Goal: Task Accomplishment & Management: Use online tool/utility

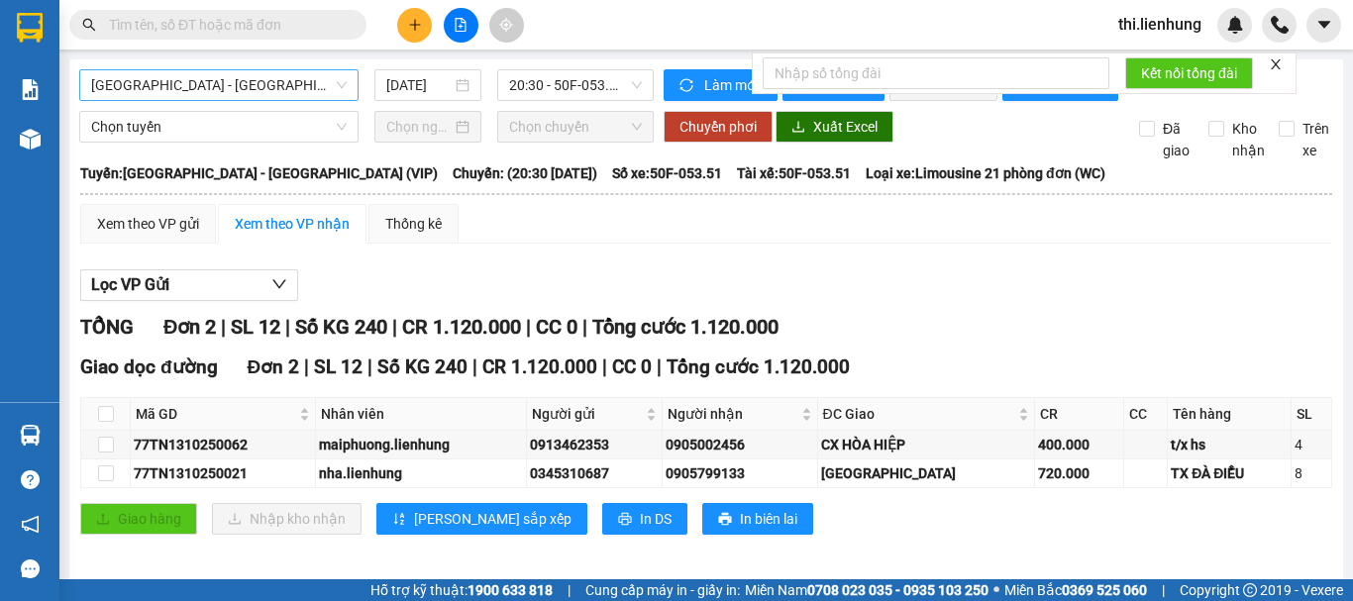
click at [229, 81] on span "[GEOGRAPHIC_DATA] - [GEOGRAPHIC_DATA] (VIP)" at bounding box center [218, 85] width 255 height 30
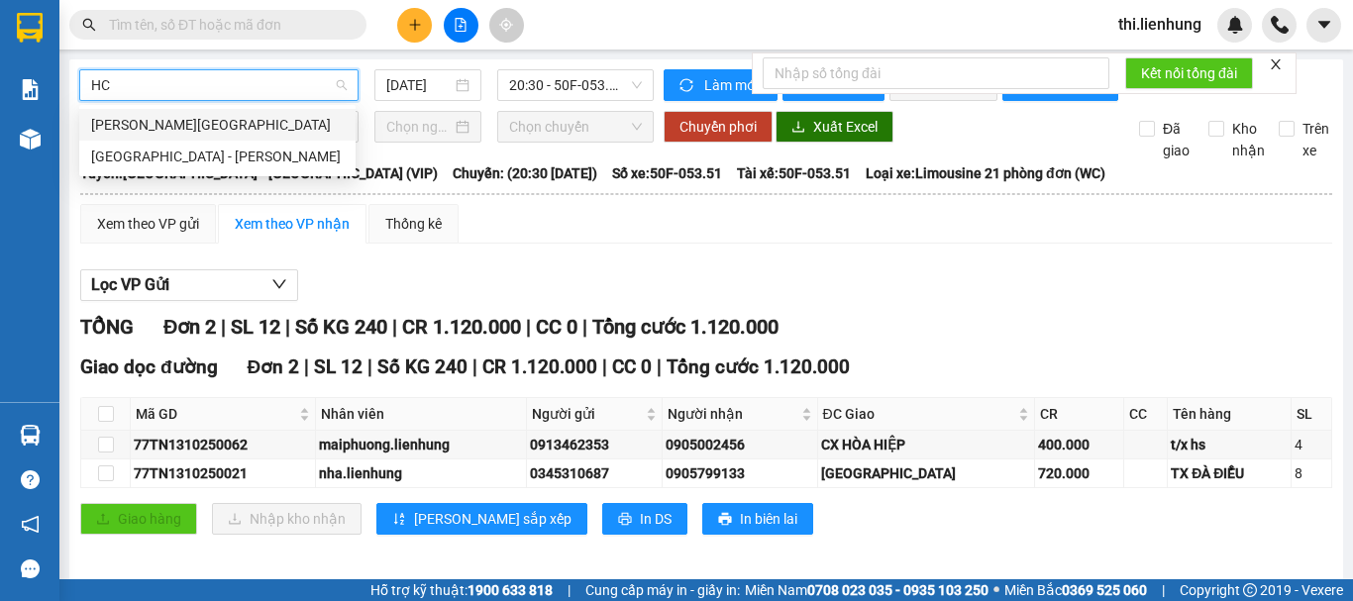
type input "HCM"
click at [228, 151] on div "[GEOGRAPHIC_DATA] - [PERSON_NAME]" at bounding box center [217, 157] width 253 height 22
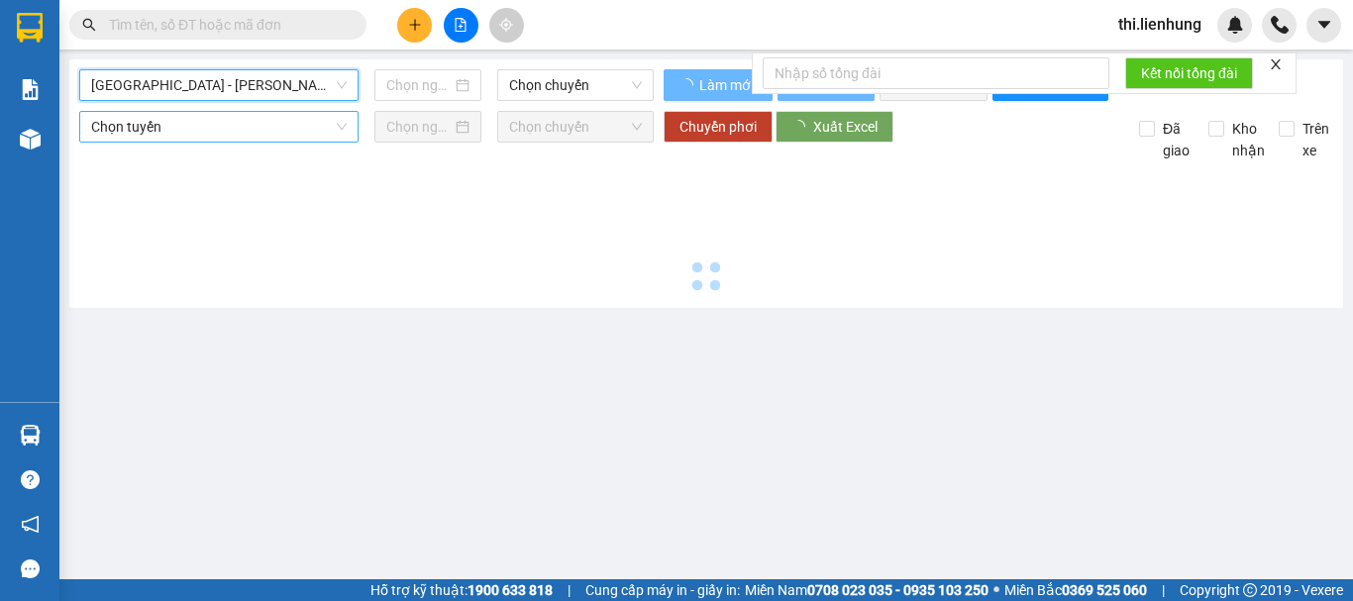
type input "[DATE]"
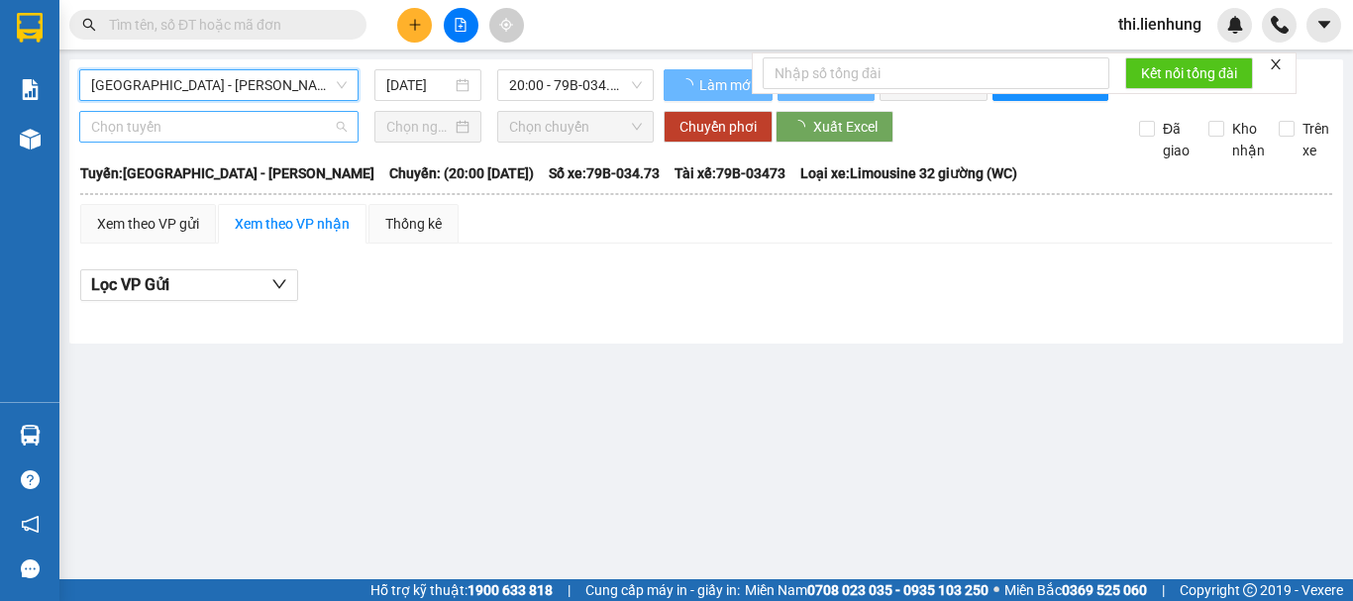
click at [223, 142] on span "Chọn tuyến" at bounding box center [218, 127] width 255 height 30
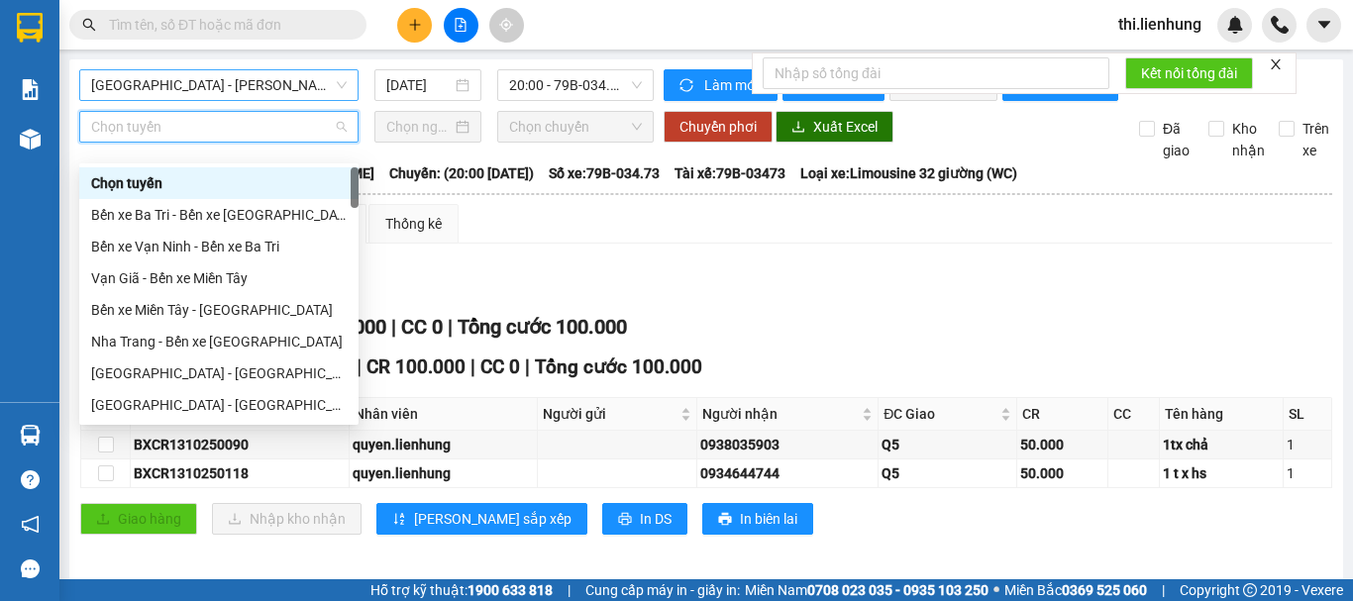
scroll to position [1371, 0]
click at [243, 82] on span "[GEOGRAPHIC_DATA] - [PERSON_NAME]" at bounding box center [218, 85] width 255 height 30
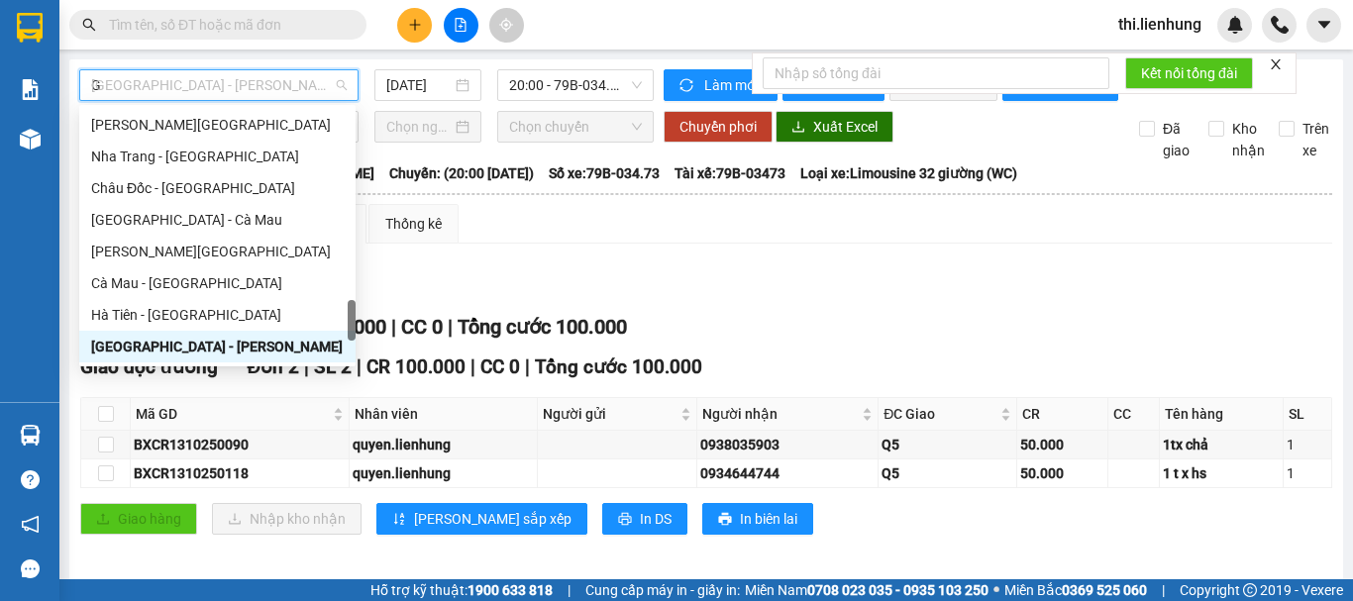
scroll to position [1307, 0]
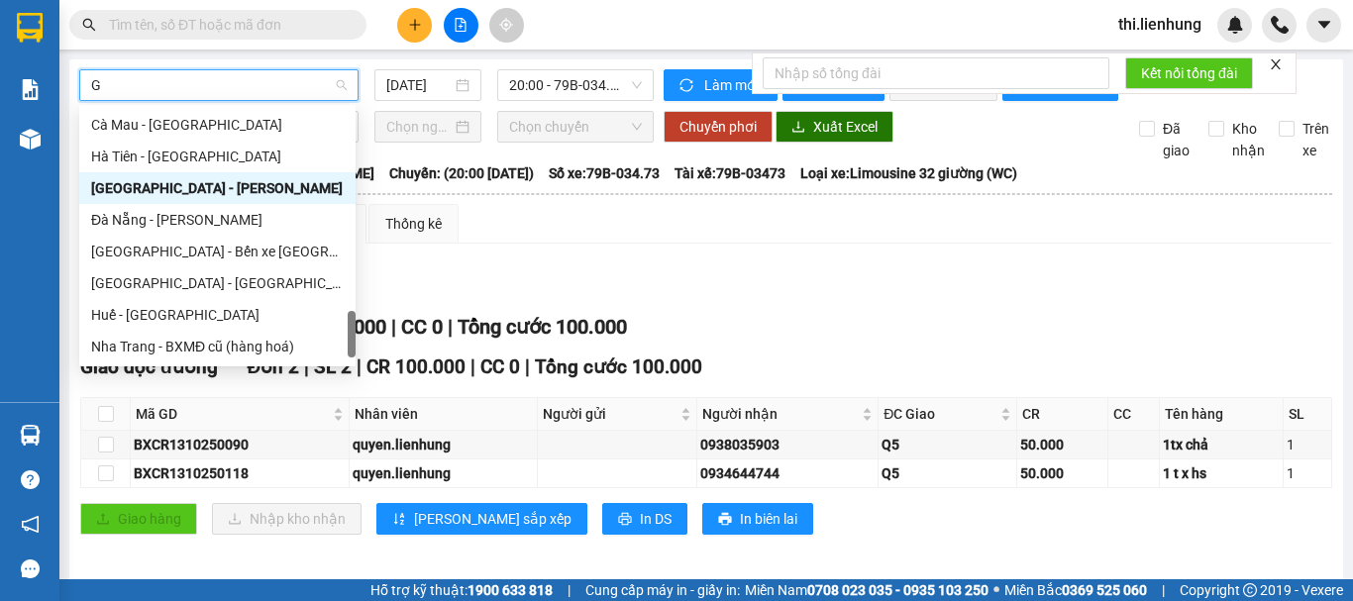
type input "GA"
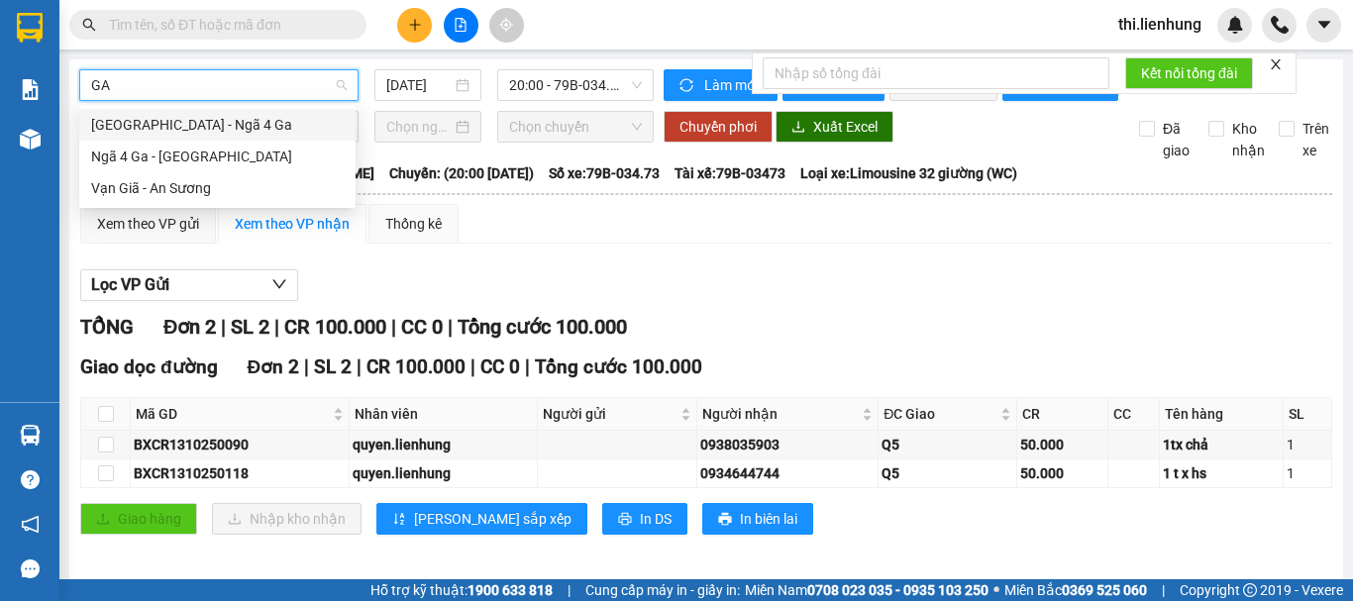
click at [221, 134] on div "[GEOGRAPHIC_DATA] - Ngã 4 Ga" at bounding box center [217, 125] width 253 height 22
type input "[DATE]"
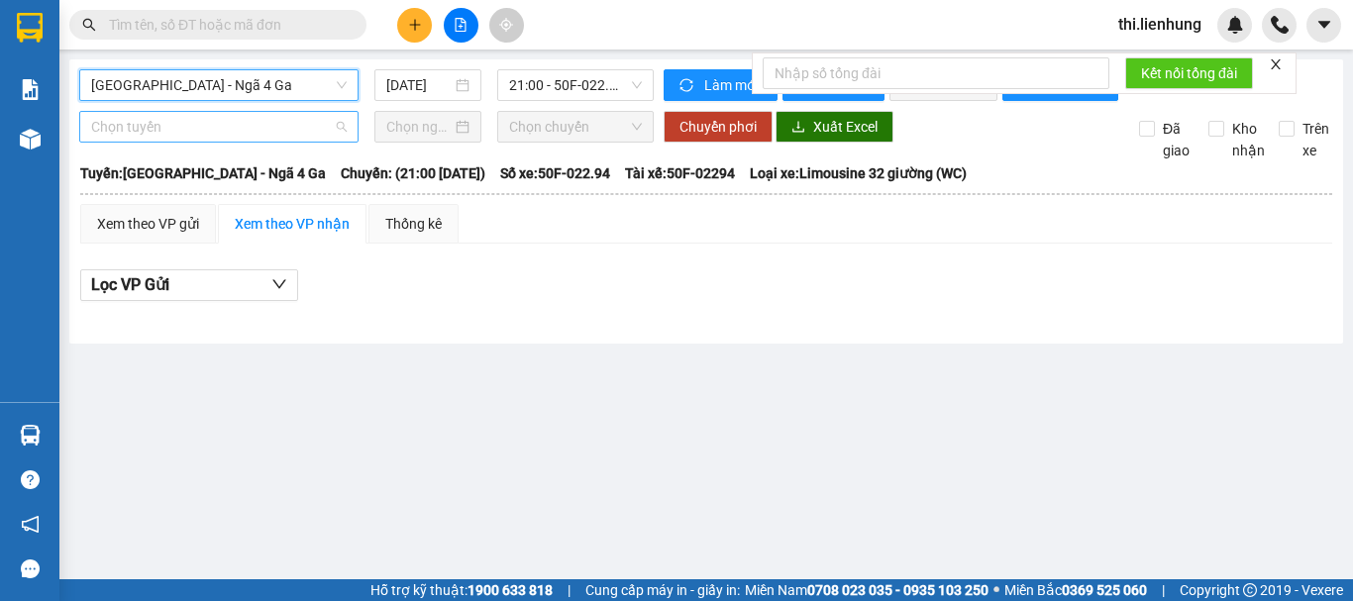
click at [221, 134] on span "Chọn tuyến" at bounding box center [218, 127] width 255 height 30
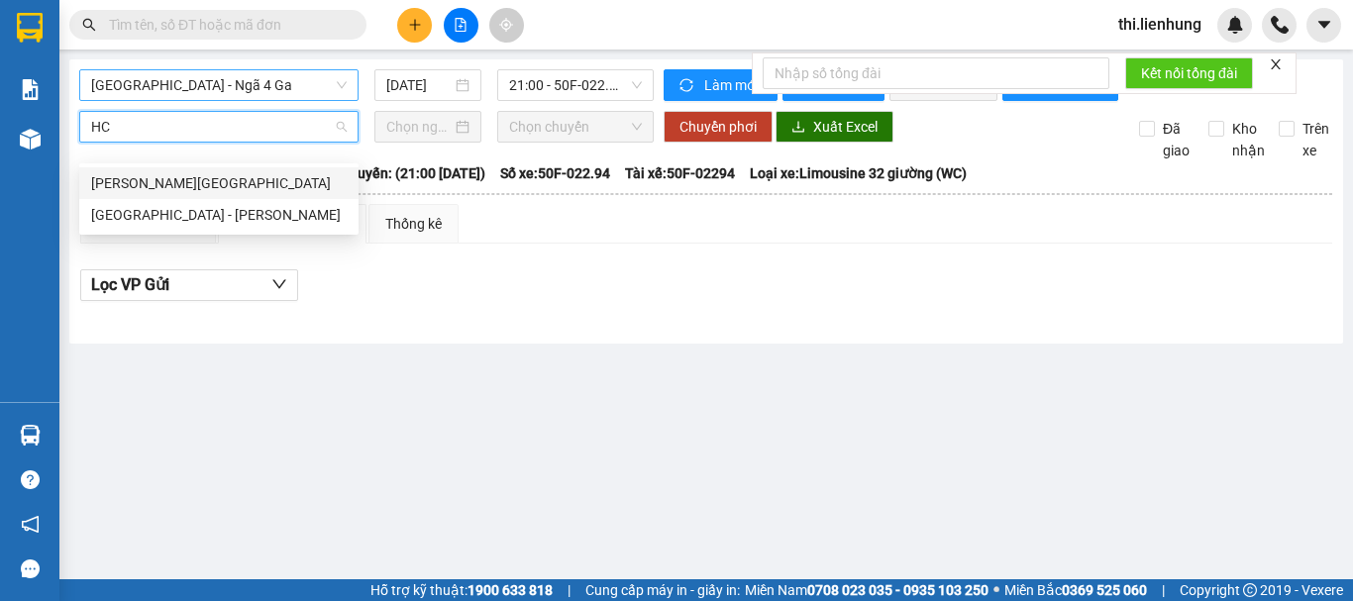
type input "HCM"
click at [173, 216] on div "[GEOGRAPHIC_DATA] - [PERSON_NAME]" at bounding box center [218, 215] width 255 height 22
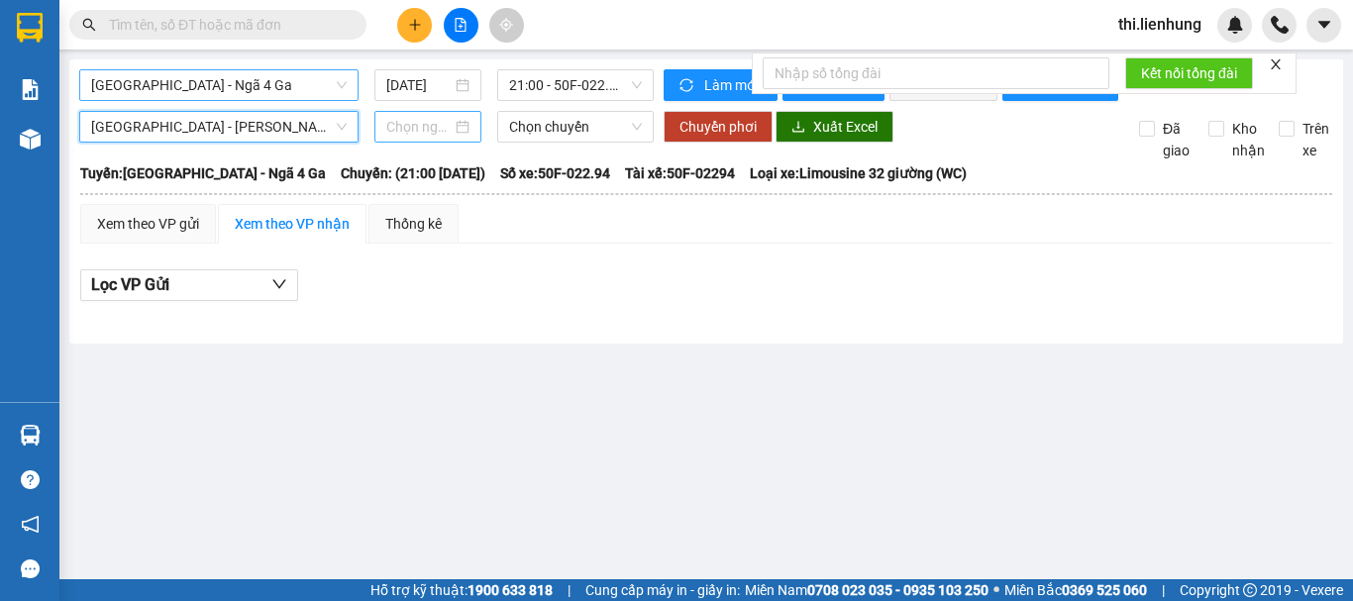
click at [431, 138] on input at bounding box center [418, 127] width 65 height 22
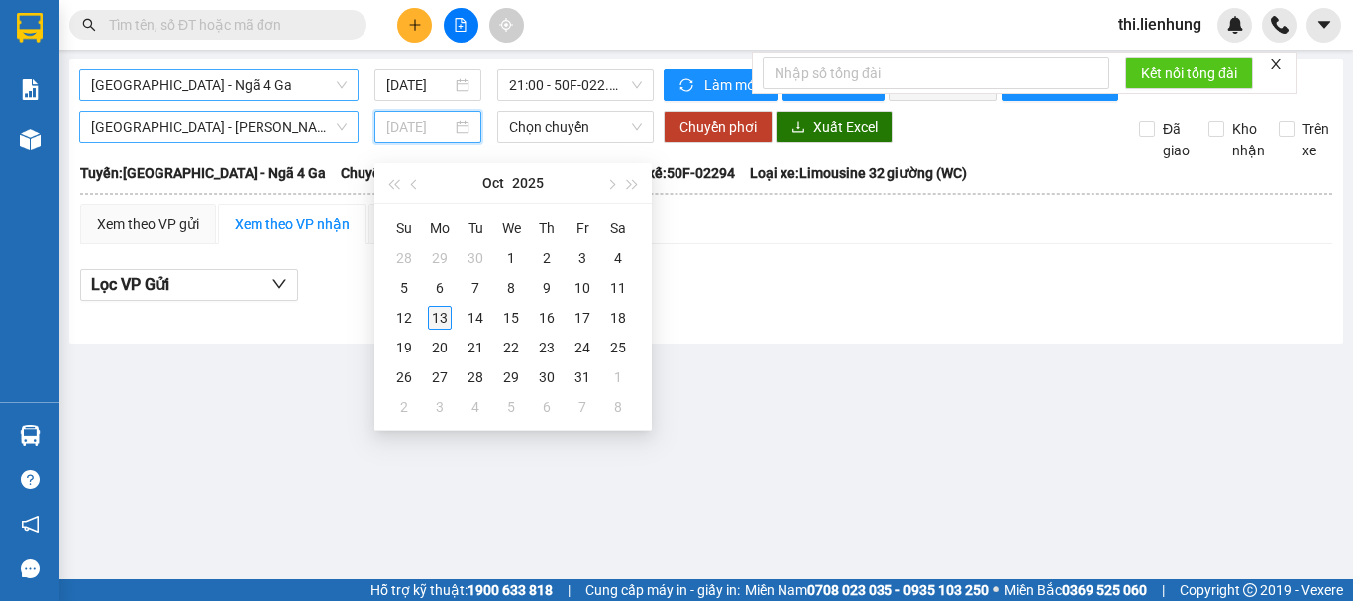
type input "[DATE]"
click at [440, 315] on div "13" at bounding box center [440, 318] width 24 height 24
type input "[DATE]"
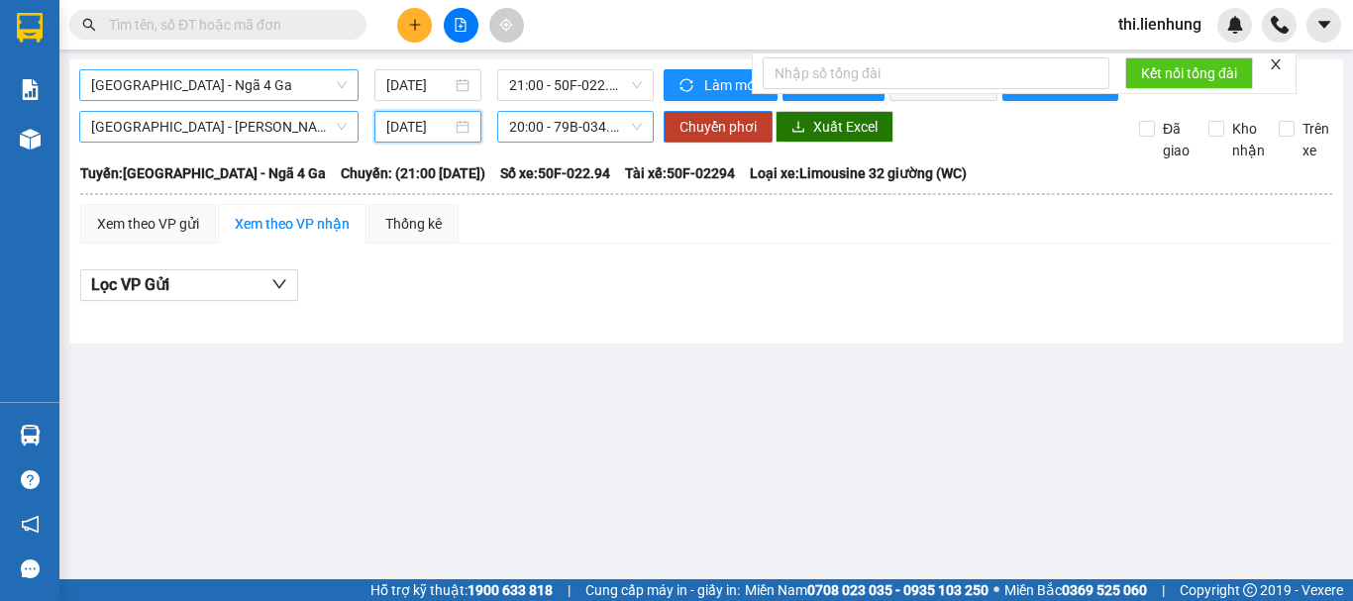
click at [518, 142] on span "20:00 - 79B-034.73" at bounding box center [575, 127] width 133 height 30
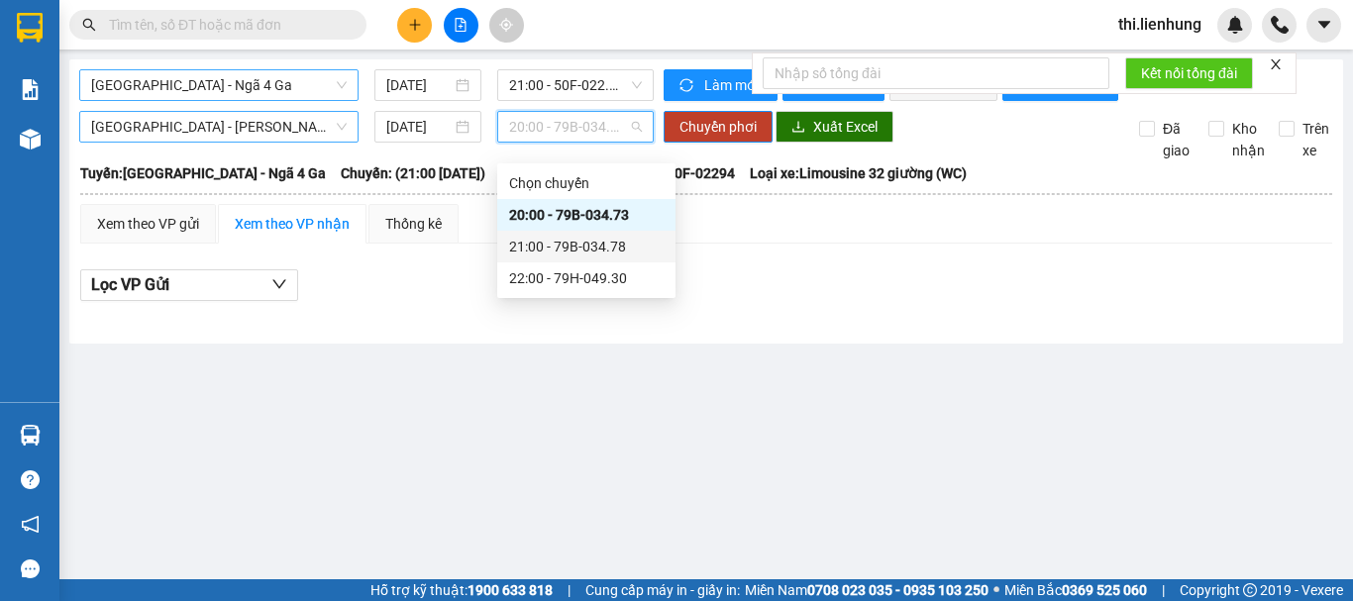
click at [557, 247] on div "21:00 - 79B-034.78" at bounding box center [586, 247] width 154 height 22
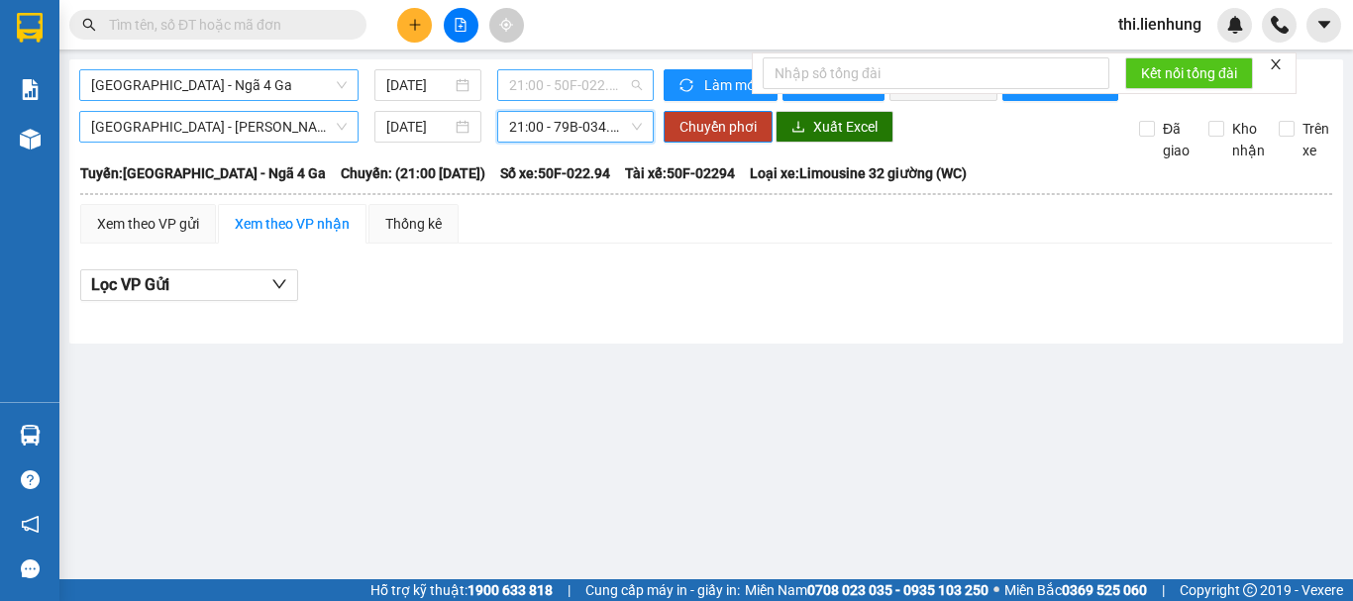
click at [616, 86] on span "21:00 - 50F-022.94 - (Đã hủy)" at bounding box center [575, 85] width 133 height 30
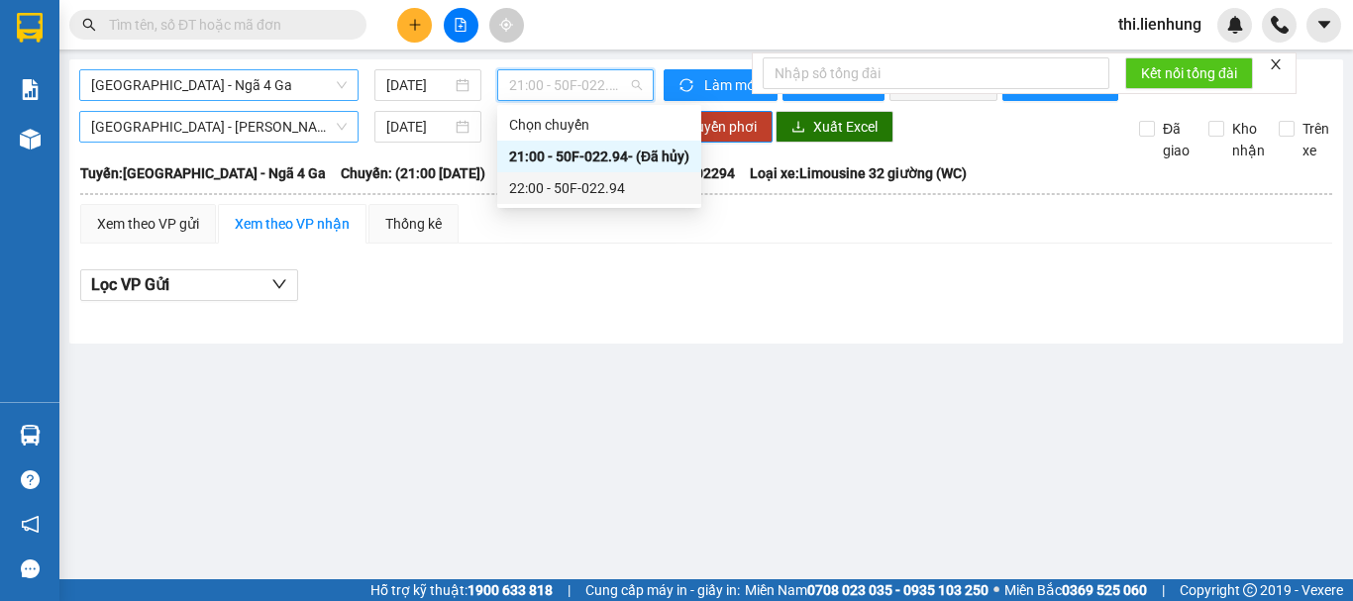
click at [562, 189] on div "22:00 - 50F-022.94" at bounding box center [599, 188] width 180 height 22
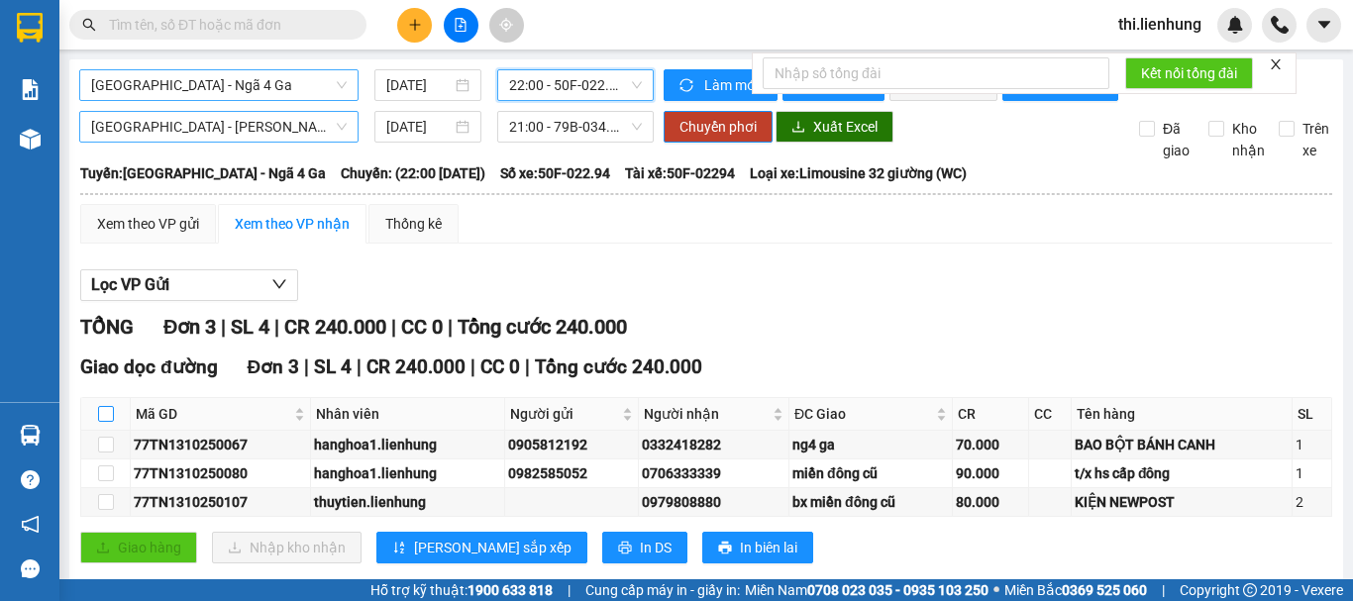
click at [107, 422] on input "checkbox" at bounding box center [106, 414] width 16 height 16
checkbox input "true"
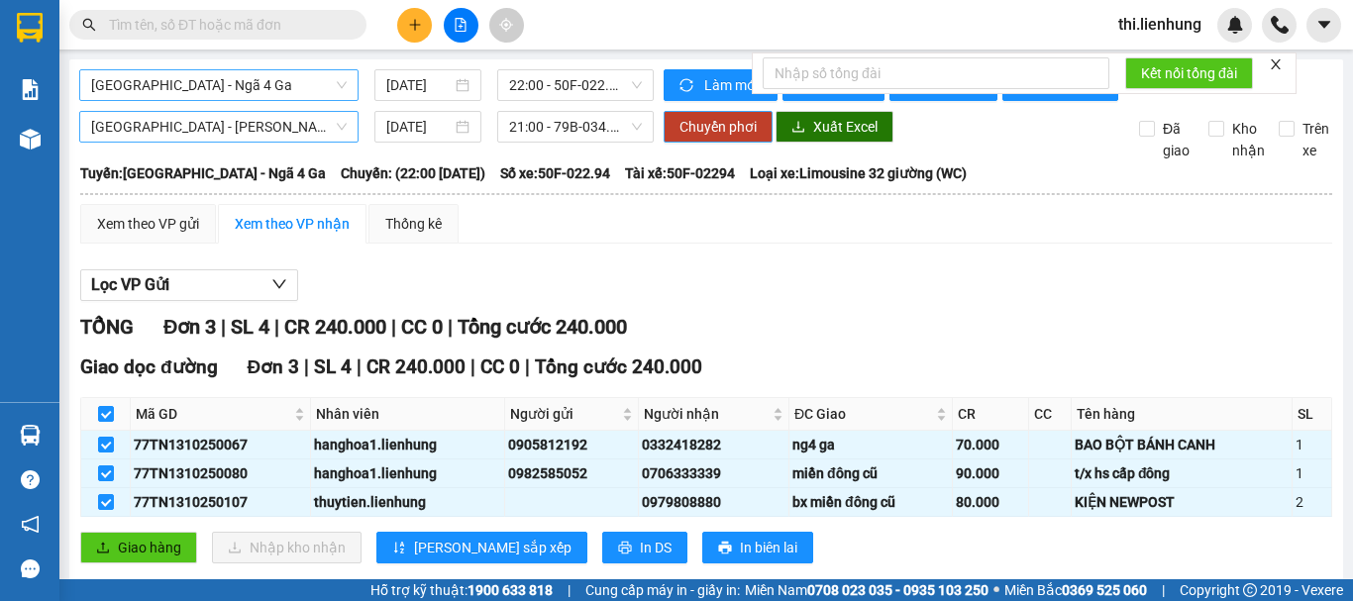
click at [724, 138] on span "Chuyển phơi" at bounding box center [717, 127] width 77 height 22
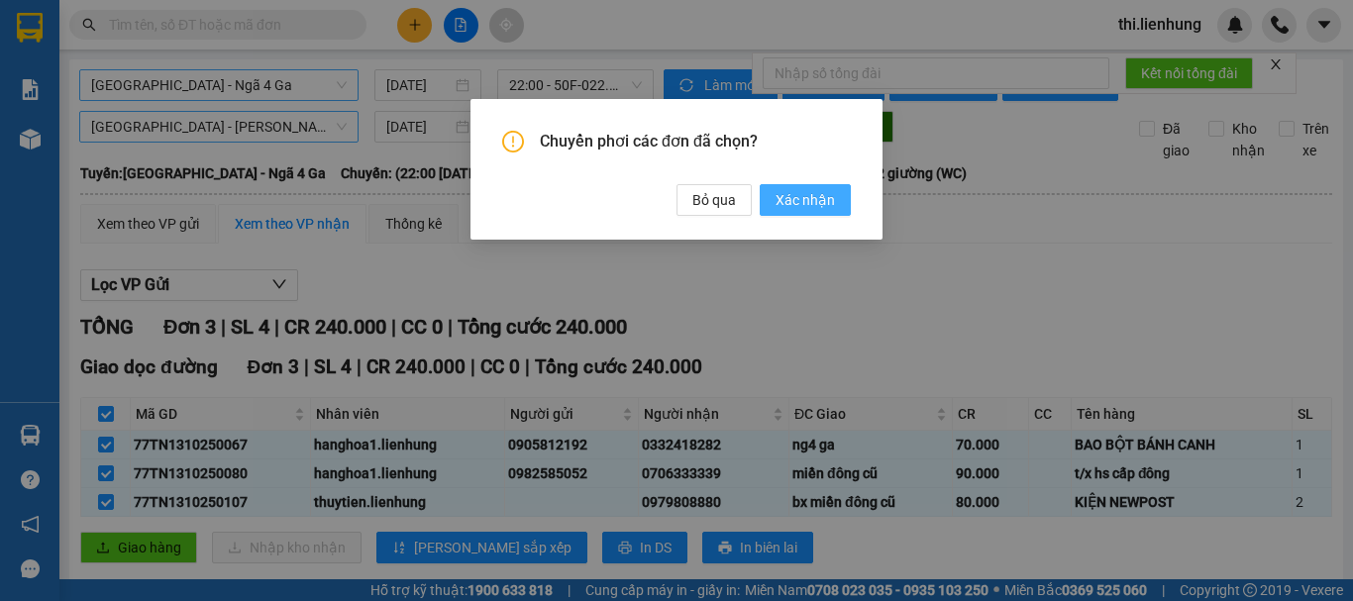
click at [832, 203] on span "Xác nhận" at bounding box center [804, 200] width 59 height 22
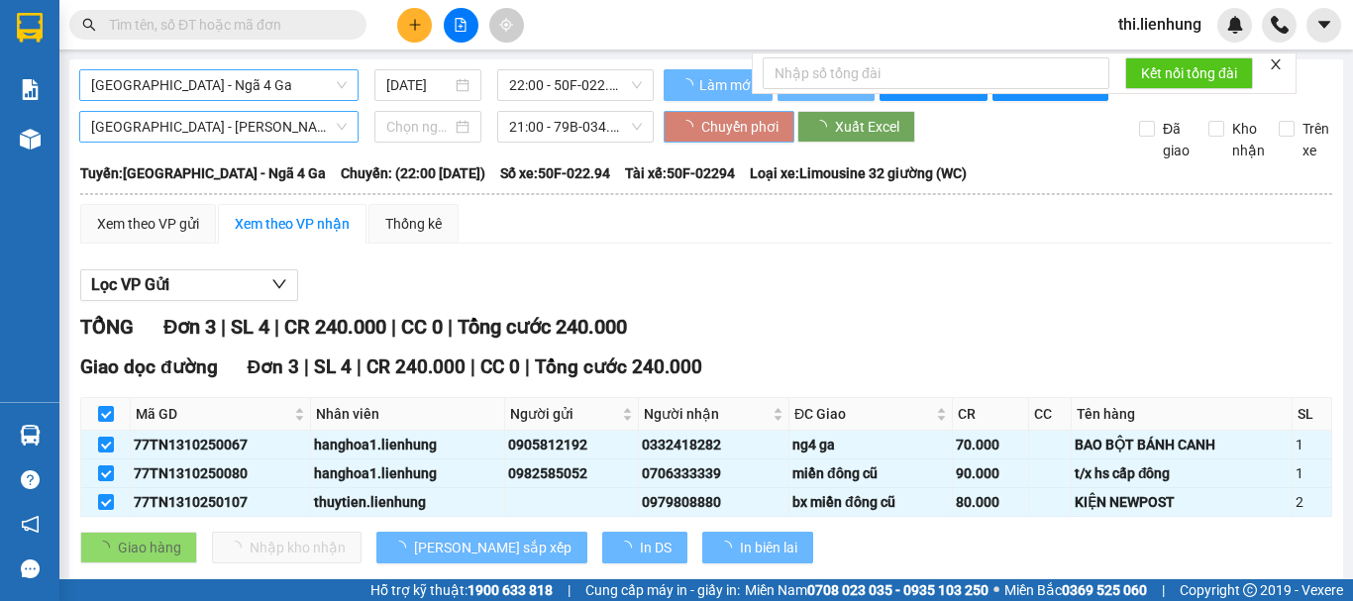
checkbox input "false"
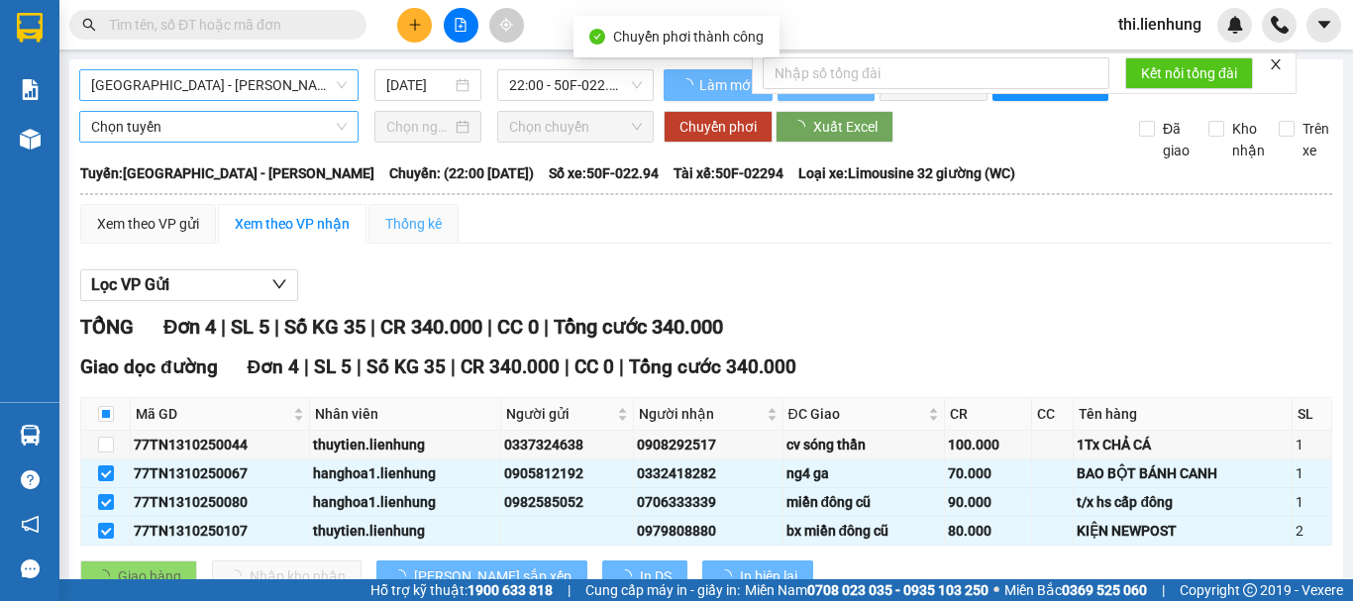
checkbox input "false"
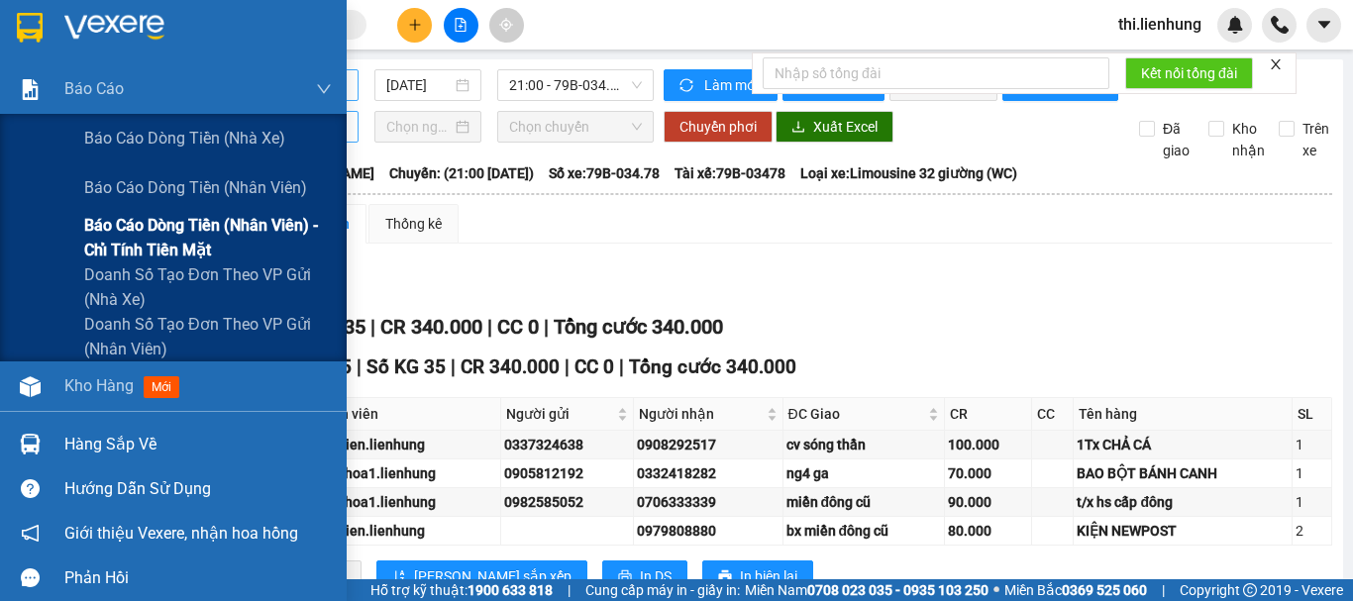
click at [160, 253] on span "Báo cáo dòng tiền (nhân viên) - chỉ tính tiền mặt" at bounding box center [208, 238] width 248 height 50
